Goal: Find specific page/section: Find specific page/section

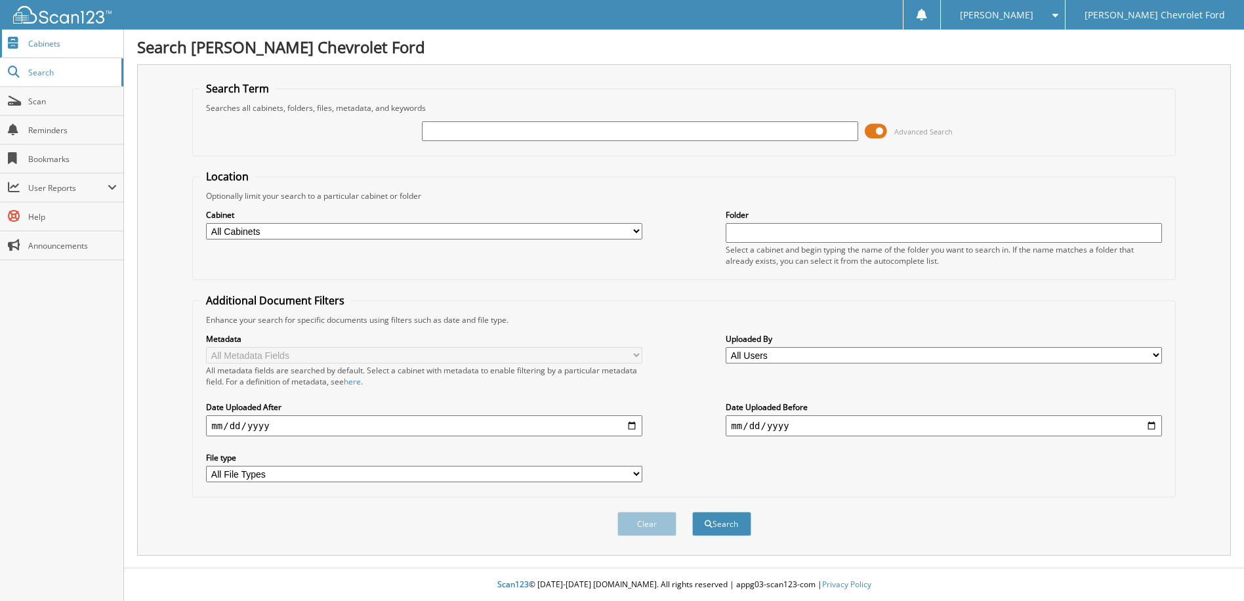
click at [46, 43] on span "Cabinets" at bounding box center [72, 43] width 89 height 11
click at [62, 96] on span "Scan" at bounding box center [72, 101] width 89 height 11
click at [542, 134] on input "text" at bounding box center [639, 131] width 435 height 20
type input "CB30920"
click at [692, 512] on button "Search" at bounding box center [721, 524] width 59 height 24
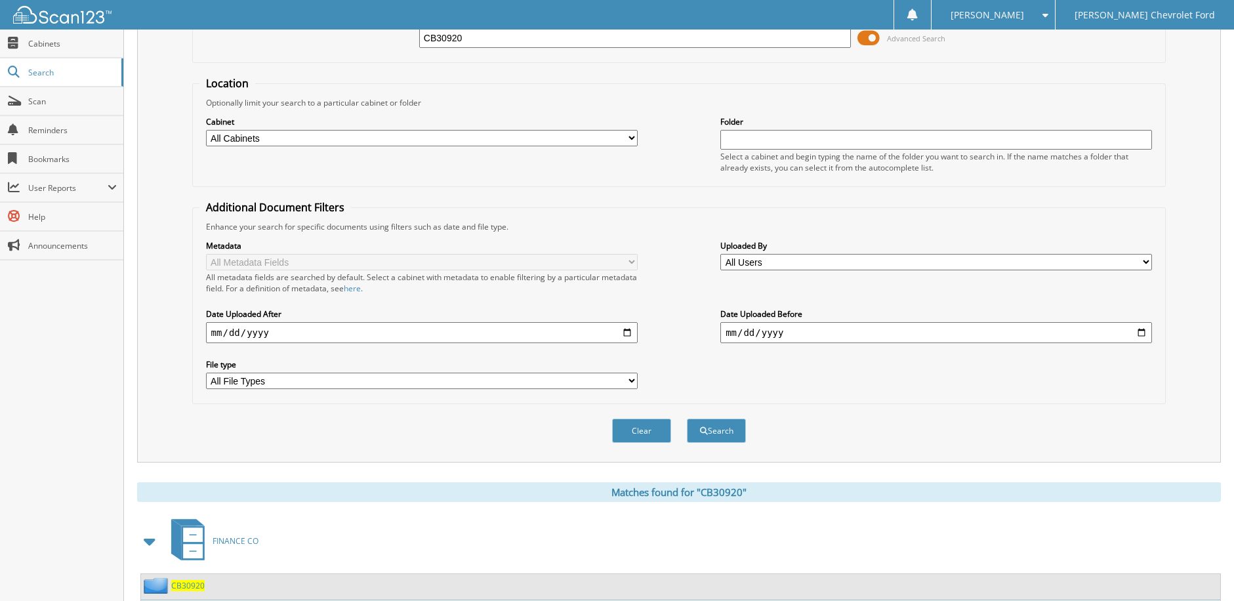
scroll to position [205, 0]
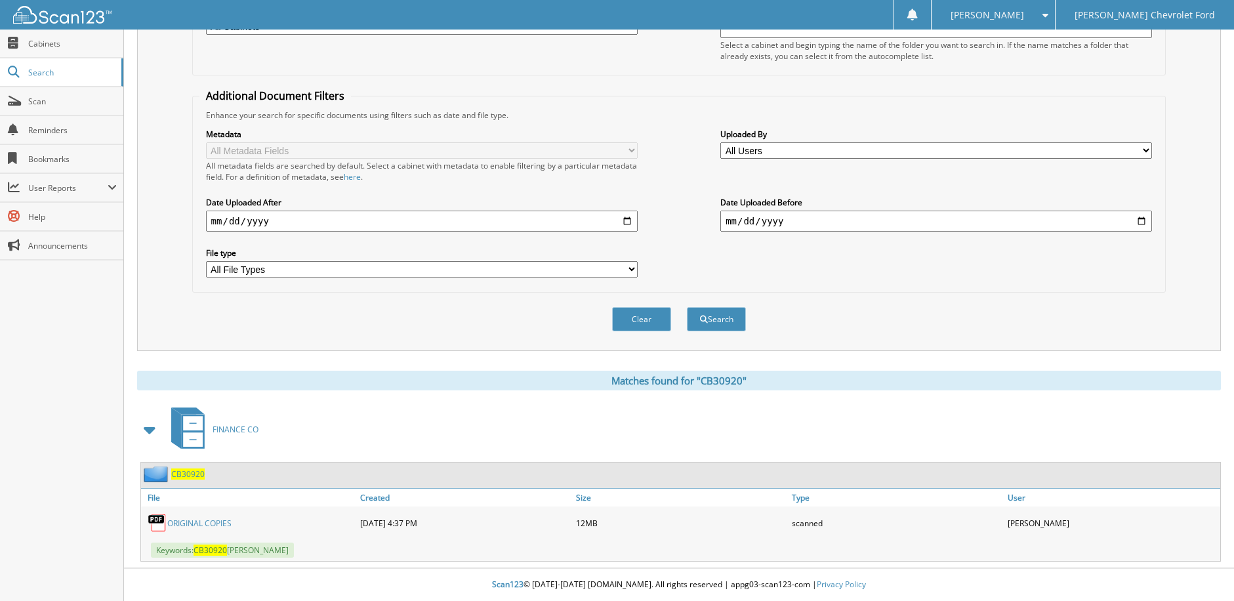
click at [188, 474] on span "CB30920" at bounding box center [187, 473] width 33 height 11
